Goal: Task Accomplishment & Management: Complete application form

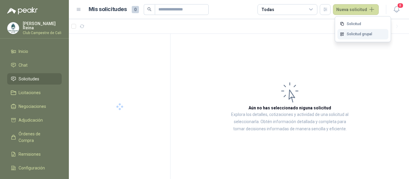
click at [358, 33] on link "Solicitud grupal" at bounding box center [362, 34] width 51 height 10
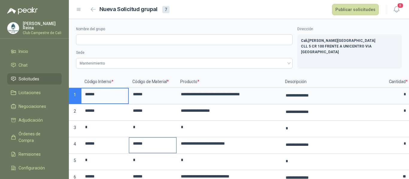
scroll to position [39, 0]
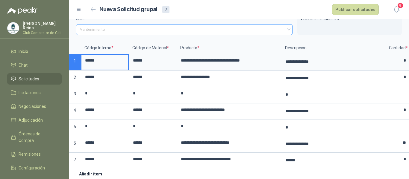
click at [111, 28] on span "Mantenimiento" at bounding box center [184, 29] width 209 height 9
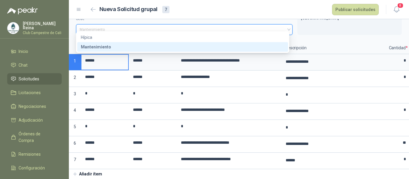
click at [103, 25] on span "Mantenimiento" at bounding box center [184, 29] width 209 height 9
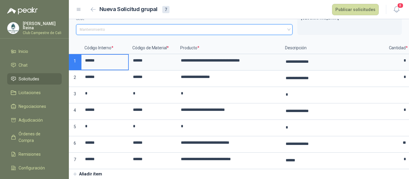
click at [92, 25] on span "Mantenimiento" at bounding box center [184, 29] width 209 height 9
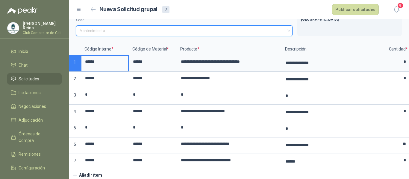
click at [103, 31] on span "Mantenimiento" at bounding box center [184, 30] width 209 height 9
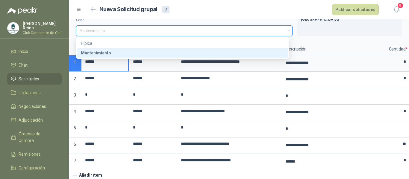
click at [84, 30] on span "Mantenimiento" at bounding box center [184, 30] width 209 height 9
click at [84, 29] on span "Mantenimiento" at bounding box center [184, 30] width 209 height 9
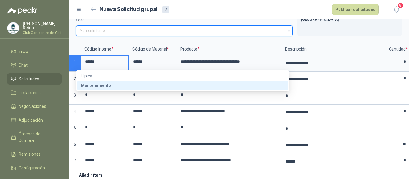
scroll to position [0, 0]
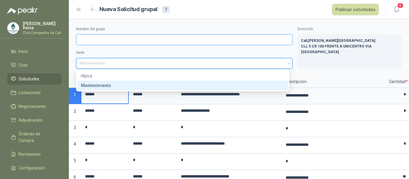
click at [86, 37] on input "Nombre del grupo" at bounding box center [184, 39] width 216 height 11
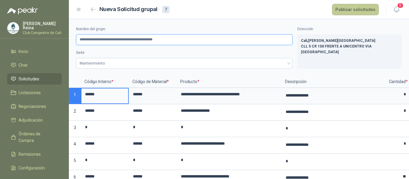
type input "**********"
click at [365, 8] on button "Publicar solicitudes" at bounding box center [355, 9] width 47 height 11
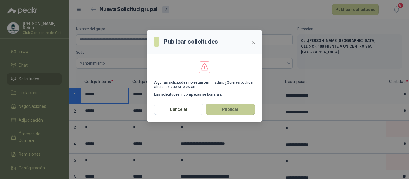
click at [222, 108] on button "Publicar" at bounding box center [230, 109] width 49 height 11
